Goal: Task Accomplishment & Management: Use online tool/utility

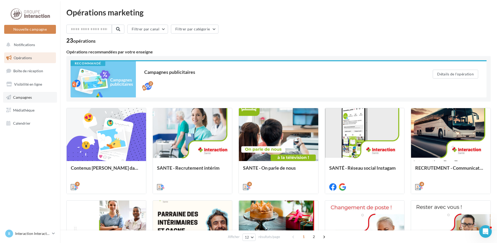
click at [17, 101] on link "Campagnes" at bounding box center [30, 97] width 54 height 11
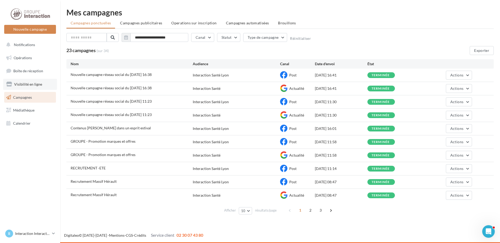
click at [27, 83] on span "Visibilité en ligne" at bounding box center [28, 84] width 28 height 4
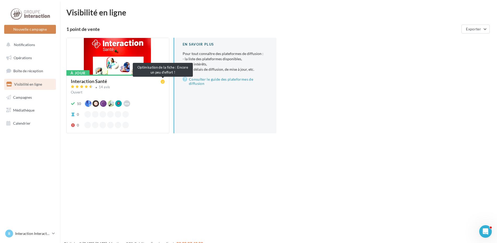
click at [162, 82] on icon at bounding box center [163, 81] width 4 height 4
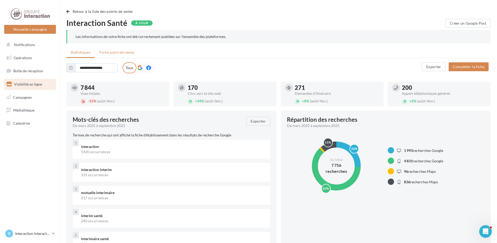
click at [122, 52] on span "Fiche point de vente" at bounding box center [117, 52] width 35 height 4
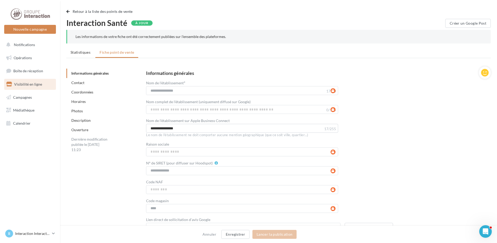
click at [71, 111] on div "Photos" at bounding box center [105, 110] width 78 height 9
click at [76, 111] on link "Photos" at bounding box center [77, 111] width 12 height 4
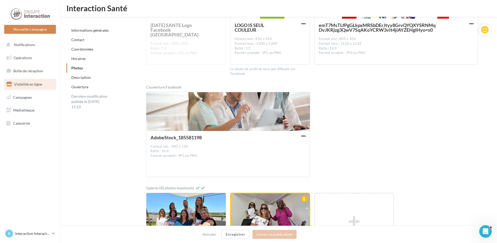
scroll to position [893, 0]
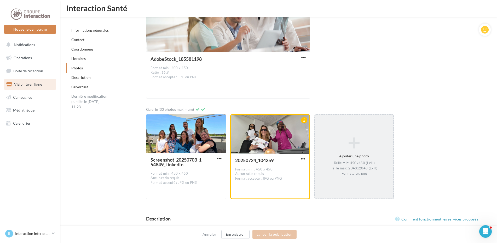
click at [350, 149] on icon at bounding box center [354, 142] width 74 height 13
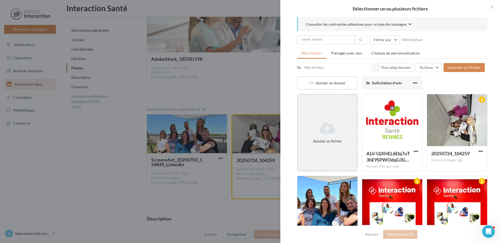
click at [321, 142] on div "Ajouter un fichier" at bounding box center [327, 140] width 55 height 5
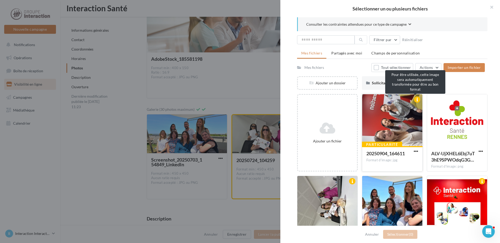
click at [414, 100] on div at bounding box center [417, 99] width 6 height 6
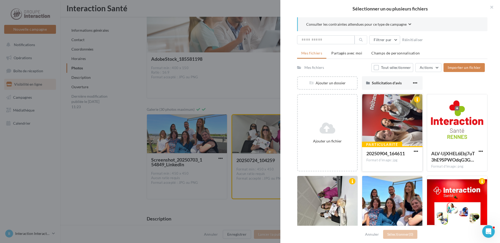
click at [413, 149] on div at bounding box center [416, 151] width 7 height 5
click at [414, 151] on span "button" at bounding box center [416, 151] width 4 height 4
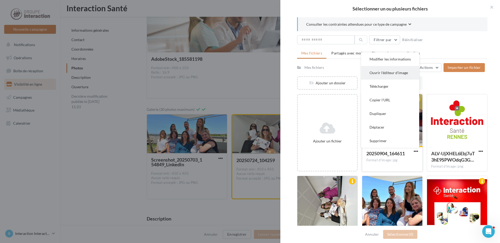
click at [385, 75] on button "Ouvrir l'éditeur d'image" at bounding box center [390, 73] width 58 height 14
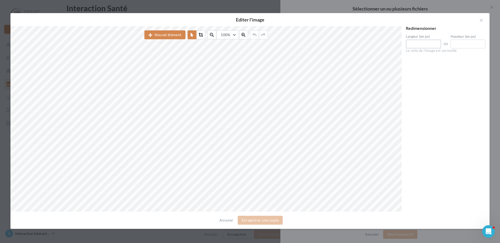
click at [430, 43] on input "****" at bounding box center [423, 43] width 35 height 9
click at [482, 18] on button "button" at bounding box center [479, 21] width 21 height 16
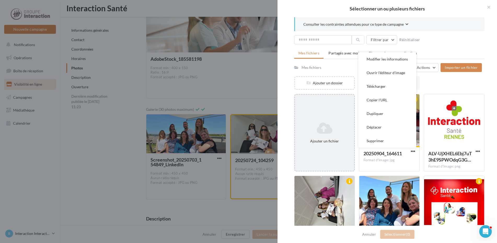
click at [332, 152] on div "Ajouter un fichier" at bounding box center [324, 132] width 61 height 77
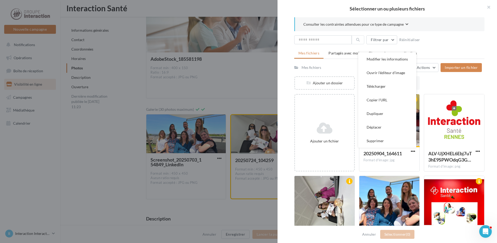
click at [427, 89] on div "Ajouter un dossier Sollicitation d'avis Sollicitation d'avis" at bounding box center [391, 85] width 195 height 18
click at [415, 111] on div at bounding box center [390, 120] width 60 height 52
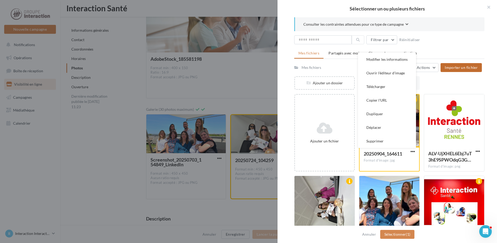
click at [467, 70] on button "Importer un fichier" at bounding box center [461, 67] width 41 height 9
click at [404, 235] on button "Sélectionner (1)" at bounding box center [397, 234] width 34 height 9
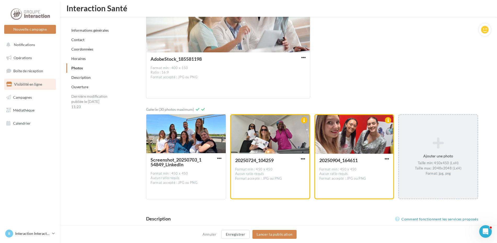
click at [276, 239] on div "Annuler Enregistrer Lancer la publication" at bounding box center [248, 233] width 497 height 17
click at [276, 235] on button "Lancer la publication" at bounding box center [275, 234] width 44 height 9
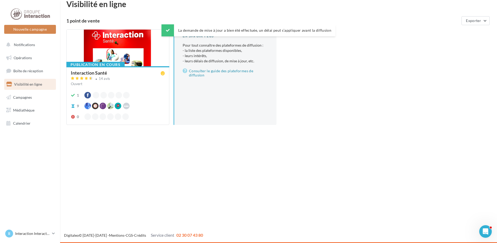
scroll to position [8, 0]
click at [466, 209] on div "Nouvelle campagne Nouvelle campagne Notifications Opérations Boîte de réception…" at bounding box center [248, 121] width 497 height 243
